Goal: Task Accomplishment & Management: Complete application form

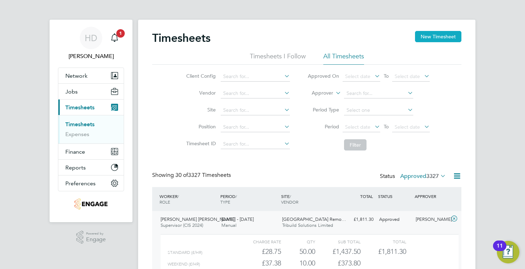
click at [442, 37] on button "New Timesheet" at bounding box center [438, 36] width 46 height 11
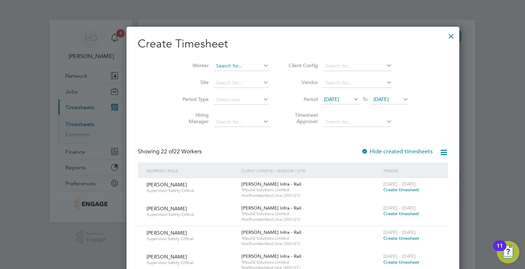
click at [214, 61] on input at bounding box center [241, 66] width 55 height 10
click at [201, 77] on li "Uch enna Odoputa" at bounding box center [210, 75] width 55 height 9
type input "[PERSON_NAME] Odoputa"
click at [381, 217] on div "[DATE] - [DATE] Create timesheet" at bounding box center [410, 211] width 59 height 19
click at [383, 212] on span "Create timesheet" at bounding box center [401, 213] width 36 height 6
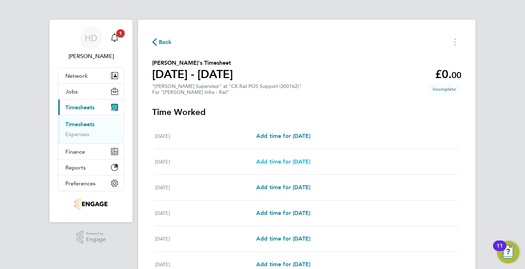
click at [296, 163] on span "Add time for [DATE]" at bounding box center [283, 161] width 54 height 7
select select "30"
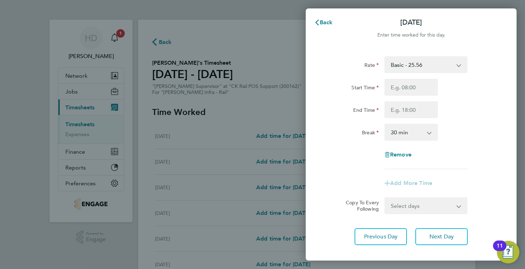
click at [423, 65] on select "Basic - 25.56 bank holiday - 38.36 Mid Week Nights - 29.39 [DATE] - 51.13 Weeke…" at bounding box center [421, 64] width 73 height 15
select select "30"
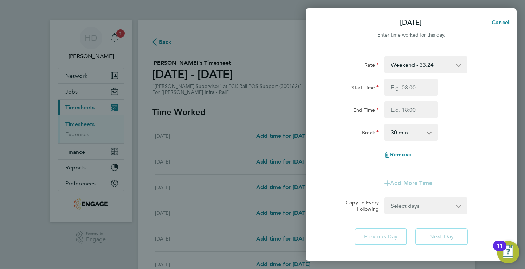
click at [422, 69] on select "Weekend - 33.24 Basic - 25.56 bank holiday - 38.36 Mid Week Nights - 29.39 [DAT…" at bounding box center [421, 64] width 73 height 15
click at [425, 87] on input "Start Time" at bounding box center [410, 87] width 53 height 17
type input "22:00"
click at [421, 106] on input "End Time" at bounding box center [410, 109] width 53 height 17
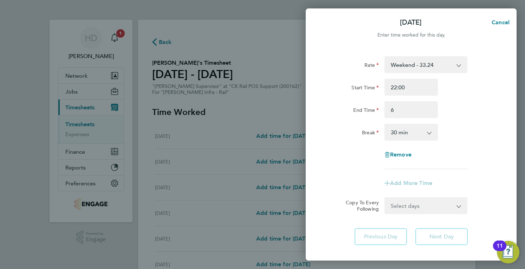
type input "06:00"
click at [417, 132] on select "0 min 15 min 30 min 45 min 60 min 75 min 90 min" at bounding box center [407, 131] width 44 height 15
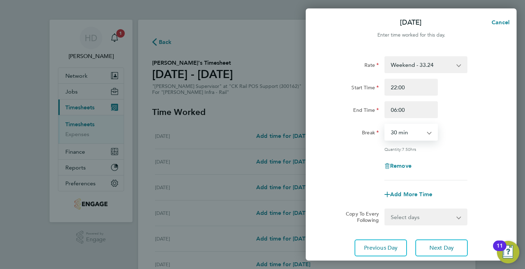
select select "0"
click at [385, 124] on select "0 min 15 min 30 min 45 min 60 min 75 min 90 min" at bounding box center [407, 131] width 44 height 15
click at [415, 213] on select "Select days Day [DATE] [DATE] [DATE] [DATE] [DATE]" at bounding box center [422, 216] width 74 height 15
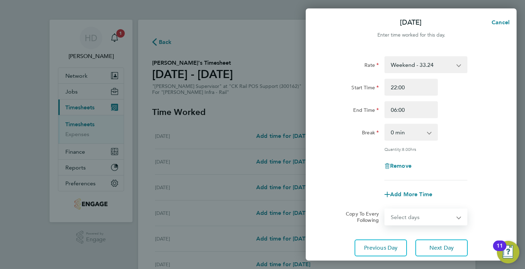
select select "FRI"
click at [385, 209] on select "Select days Day [DATE] [DATE] [DATE] [DATE] [DATE]" at bounding box center [422, 216] width 74 height 15
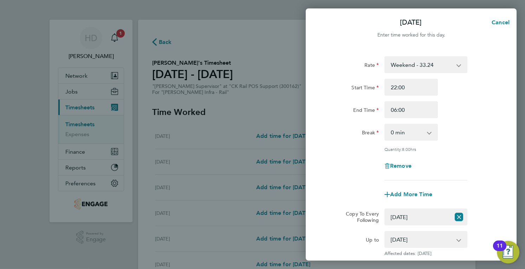
click at [496, 86] on div "Start Time 22:00" at bounding box center [410, 87] width 177 height 17
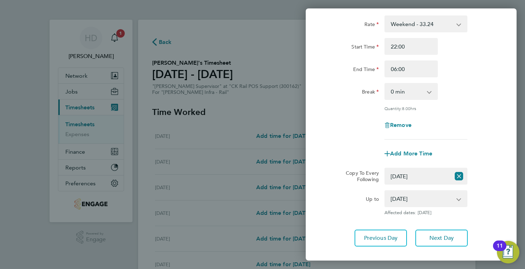
scroll to position [70, 0]
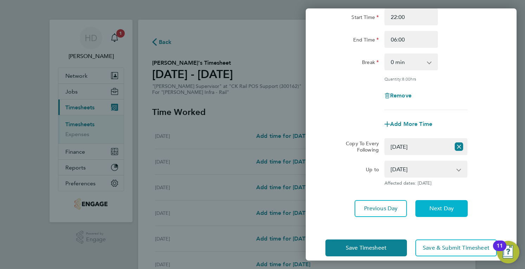
click at [421, 210] on button "Next Day" at bounding box center [441, 208] width 52 height 17
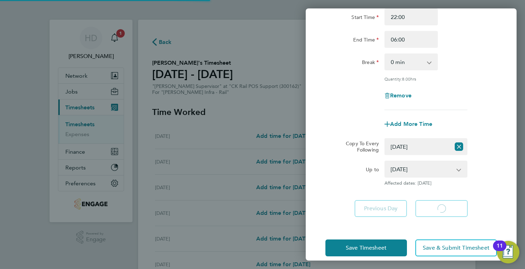
select select "30"
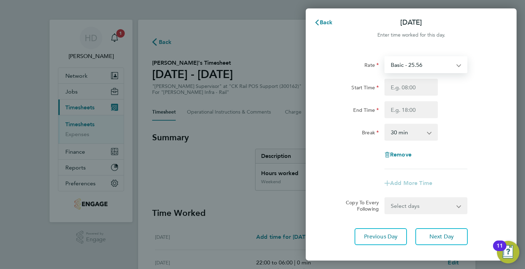
click at [429, 64] on select "Basic - 25.56 bank holiday - 38.36 Mid Week Nights - 29.39 [DATE] - 51.13 Weeke…" at bounding box center [421, 64] width 73 height 15
select select "30"
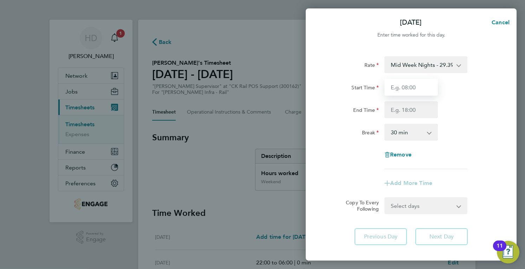
click at [410, 90] on input "Start Time" at bounding box center [410, 87] width 53 height 17
type input "20:00"
click at [400, 111] on input "End Time" at bounding box center [410, 109] width 53 height 17
type input "06:00"
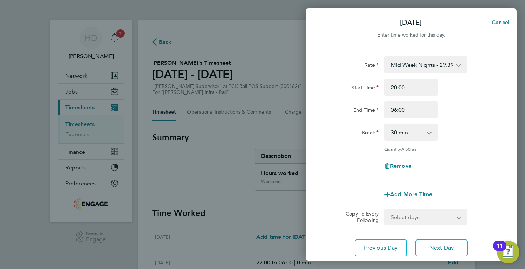
click at [501, 96] on div "Rate Mid Week Nights - 29.39 Basic - 25.56 bank holiday - 38.36 [DATE] - 51.13 …" at bounding box center [411, 156] width 211 height 217
click at [419, 127] on select "0 min 15 min 30 min 45 min 60 min 75 min 90 min" at bounding box center [407, 131] width 44 height 15
select select "0"
click at [385, 124] on select "0 min 15 min 30 min 45 min 60 min 75 min 90 min" at bounding box center [407, 131] width 44 height 15
click at [426, 215] on select "Select days Day [DATE] [DATE] [DATE] [DATE]" at bounding box center [422, 216] width 74 height 15
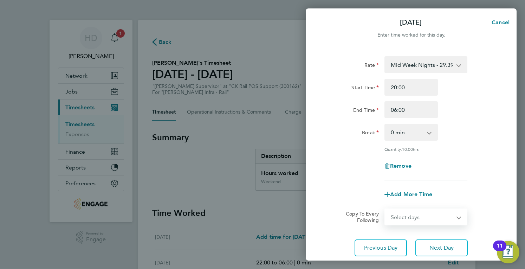
select select "DAY"
click at [385, 209] on select "Select days Day [DATE] [DATE] [DATE] [DATE]" at bounding box center [422, 216] width 74 height 15
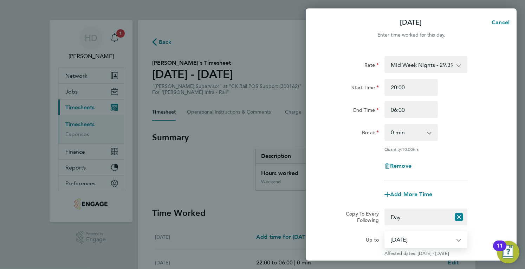
click at [453, 241] on select "[DATE] [DATE] [DATE] [DATE]" at bounding box center [421, 238] width 73 height 15
click at [385, 231] on select "[DATE] [DATE] [DATE] [DATE]" at bounding box center [421, 238] width 73 height 15
select select "[DATE]"
click at [452, 180] on div at bounding box center [425, 180] width 89 height 0
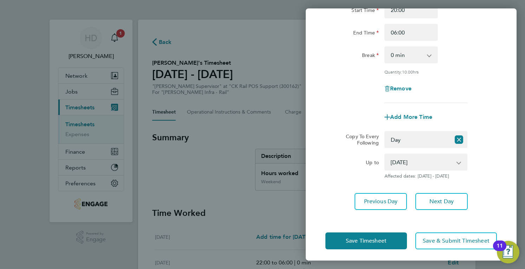
scroll to position [79, 0]
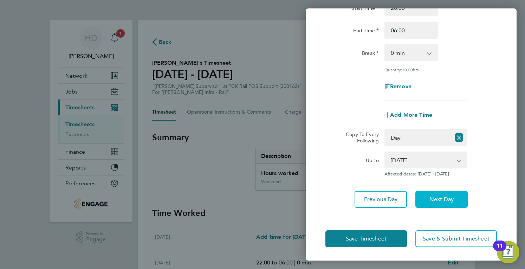
click at [448, 199] on span "Next Day" at bounding box center [441, 199] width 24 height 7
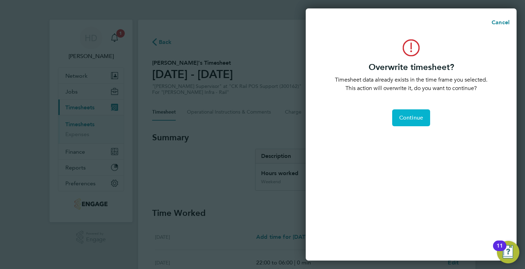
click at [417, 115] on span "Continue" at bounding box center [411, 117] width 24 height 7
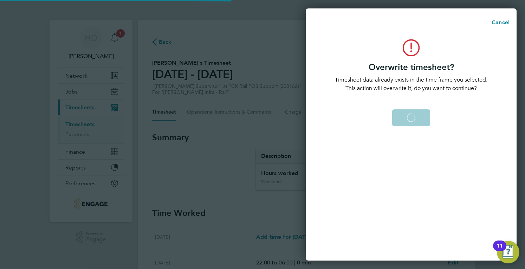
select select "0: null"
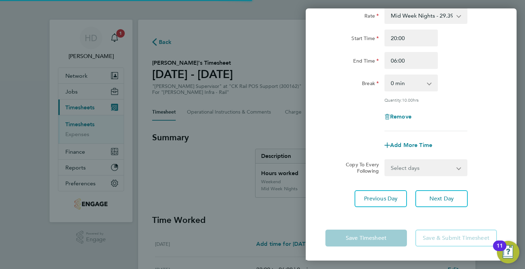
scroll to position [48, 0]
click at [237, 194] on div "Back [DATE] Enter time worked for this day. Rate Mid Week Nights - 29.39 Basic …" at bounding box center [262, 134] width 525 height 269
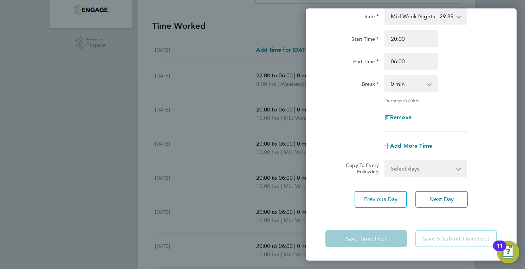
scroll to position [225, 0]
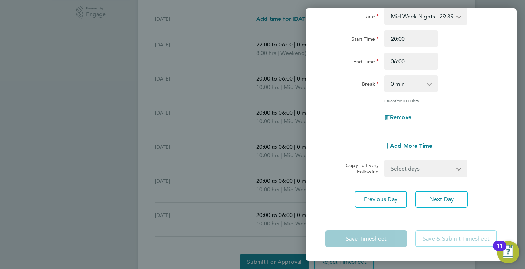
click at [250, 216] on div "Back [DATE] Enter time worked for this day. Rate Mid Week Nights - 29.39 Basic …" at bounding box center [262, 134] width 525 height 269
click at [440, 201] on span "Next Day" at bounding box center [441, 199] width 24 height 7
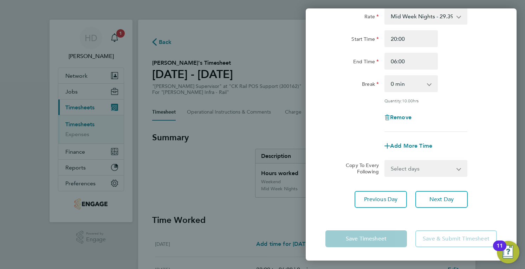
click at [491, 36] on div "Start Time 20:00" at bounding box center [410, 38] width 177 height 17
drag, startPoint x: 454, startPoint y: 129, endPoint x: 446, endPoint y: 179, distance: 50.2
click at [446, 179] on div "Rate Mid Week Nights - 29.39 Basic - 25.56 bank holiday - 38.36 [DATE] - 51.13 …" at bounding box center [411, 107] width 211 height 217
click at [473, 158] on form "Rate Mid Week Nights - 29.39 Basic - 25.56 bank holiday - 38.36 [DATE] - 51.13 …" at bounding box center [410, 92] width 171 height 169
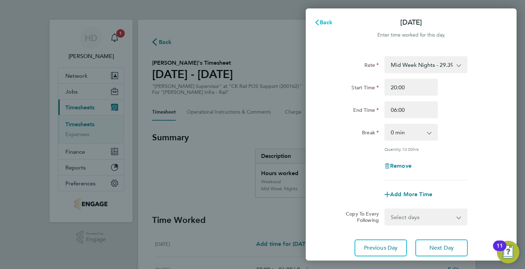
click at [327, 21] on span "Back" at bounding box center [326, 22] width 13 height 7
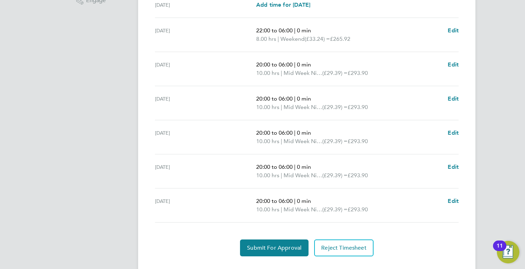
scroll to position [253, 0]
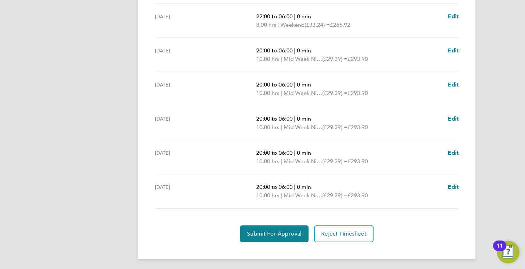
click at [459, 187] on ul "[DATE] Add time for [DATE] Add time for [DATE] [DATE] 22:00 to 06:00 | 0 min 8.…" at bounding box center [306, 93] width 309 height 230
click at [449, 183] on span "Edit" at bounding box center [452, 186] width 11 height 7
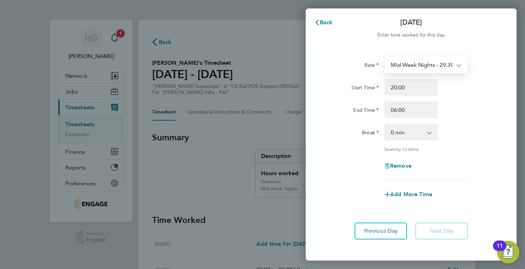
click at [441, 61] on select "Mid Week Nights - 29.39 Basic - 25.56 bank holiday - 38.36 [DATE] - 51.13 Weeke…" at bounding box center [421, 64] width 73 height 15
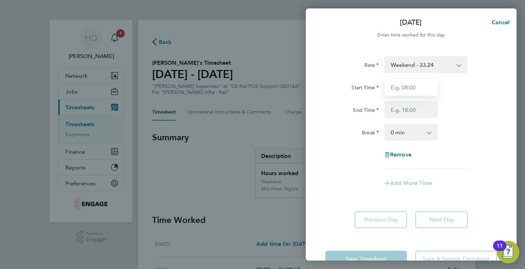
click at [410, 82] on input "Start Time" at bounding box center [410, 87] width 53 height 17
type input "20:00"
click at [395, 106] on input "End Time" at bounding box center [410, 109] width 53 height 17
type input "06:00"
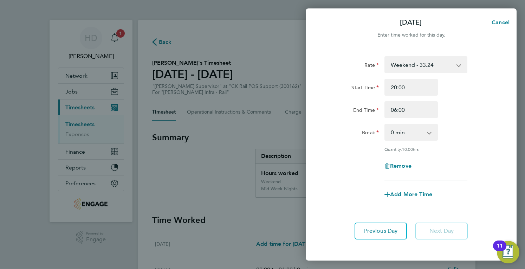
click at [440, 173] on app-timesheet-line-form-group "Rate Weekend - 33.24 Basic - 25.56 bank holiday - 38.36 Mid Week Nights - 29.39…" at bounding box center [410, 129] width 171 height 146
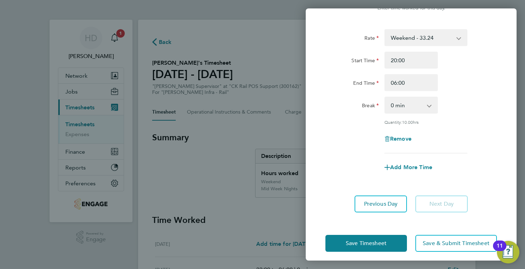
scroll to position [32, 0]
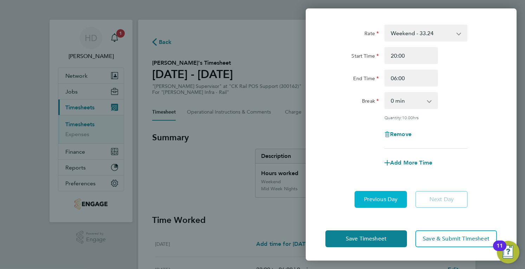
click at [398, 201] on button "Previous Day" at bounding box center [380, 199] width 52 height 17
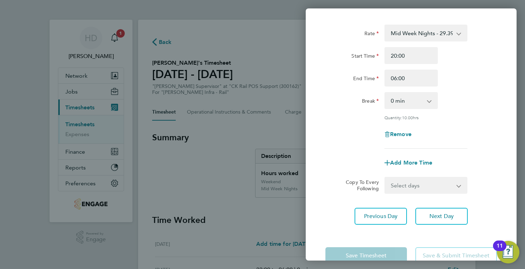
click at [481, 59] on div "Start Time 20:00" at bounding box center [410, 55] width 177 height 17
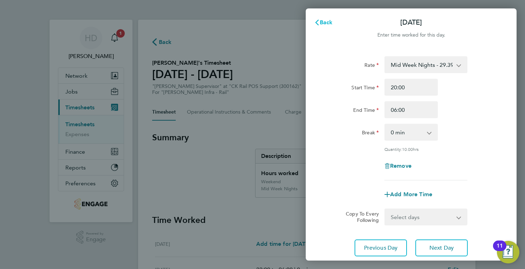
click at [326, 22] on span "Back" at bounding box center [326, 22] width 13 height 7
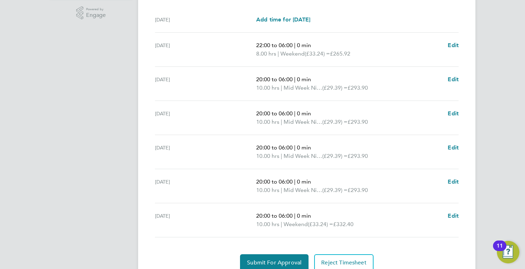
scroll to position [225, 0]
click at [111, 35] on app-navbar "HD [PERSON_NAME] Notifications 1 Applications: Network Businesses Sites Workers…" at bounding box center [91, 46] width 83 height 503
